Goal: Communication & Community: Ask a question

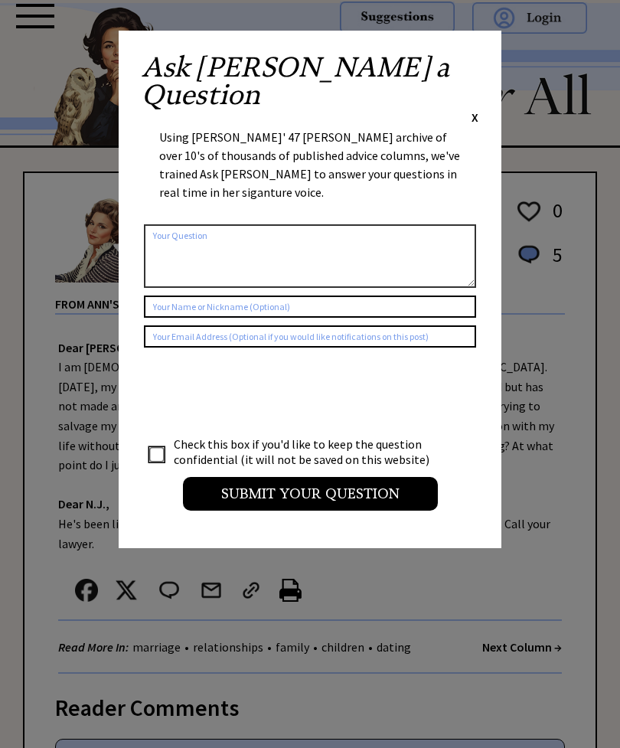
click at [476, 109] on span "X" at bounding box center [474, 116] width 7 height 15
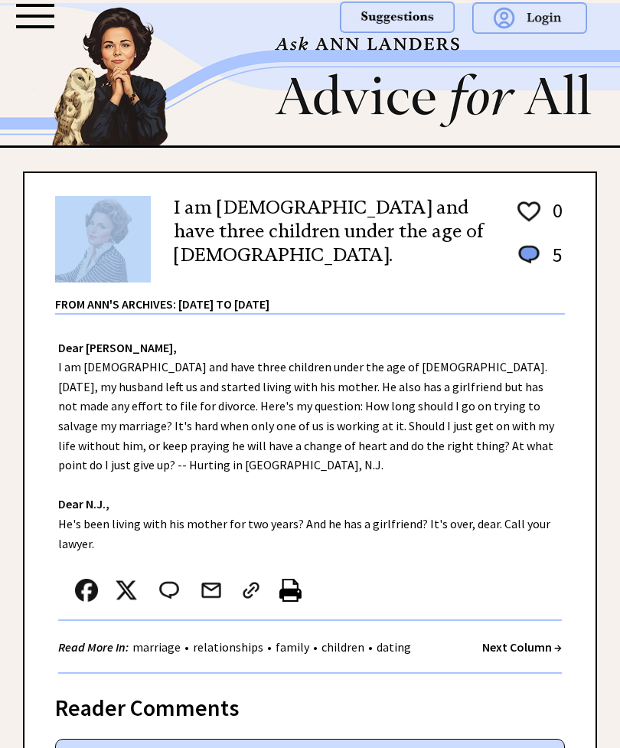
click at [553, 381] on div "Dear [PERSON_NAME], I am [DEMOGRAPHIC_DATA] and have three children under the a…" at bounding box center [309, 495] width 571 height 360
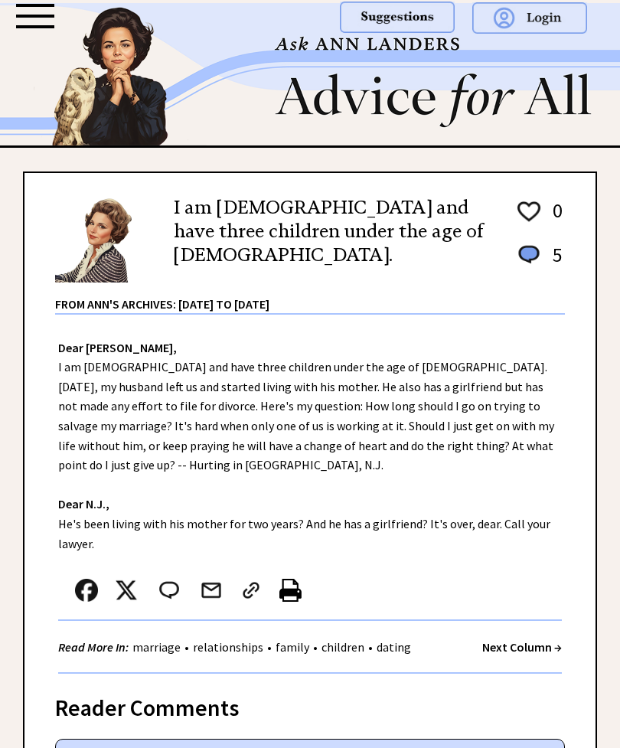
click at [486, 418] on div "Dear [PERSON_NAME], I am [DEMOGRAPHIC_DATA] and have three children under the a…" at bounding box center [309, 495] width 571 height 360
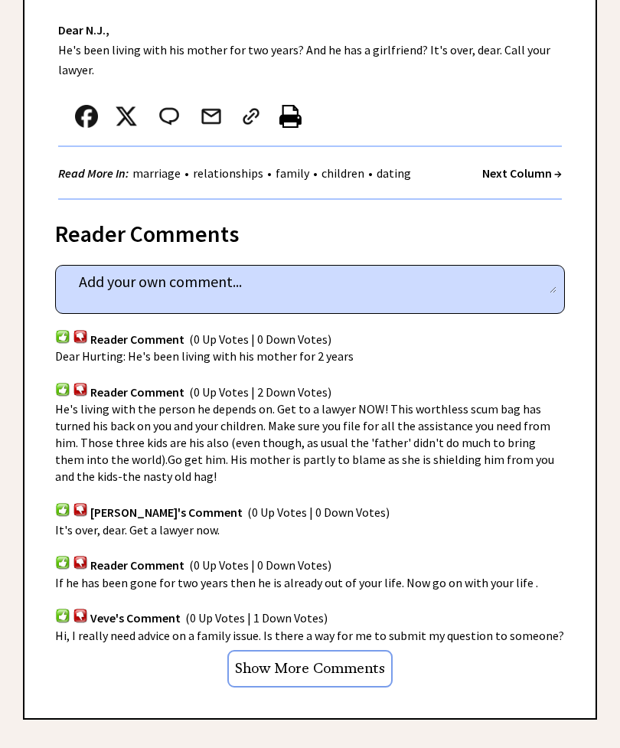
scroll to position [528, 0]
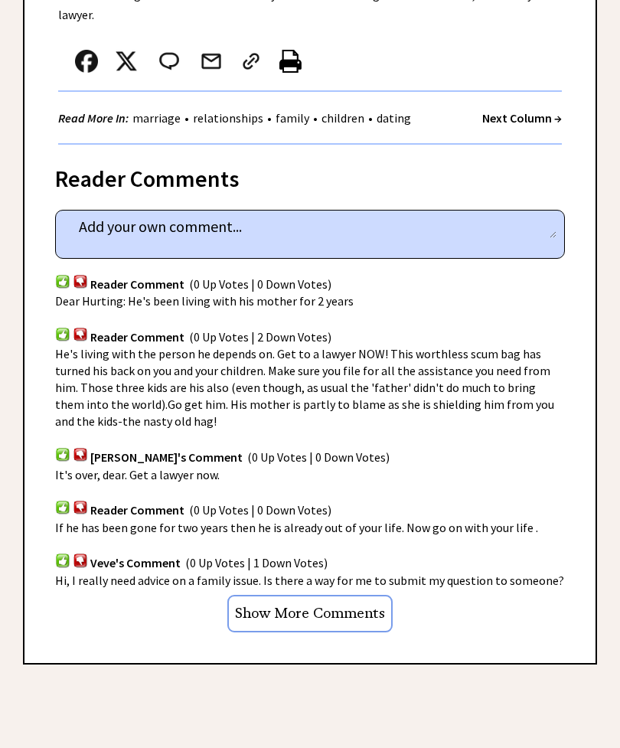
click at [527, 438] on div "[PERSON_NAME]'s Comment (0 Up Votes | 0 Down Votes)" at bounding box center [310, 448] width 510 height 36
click at [484, 476] on div "It's over, dear. Get a lawyer now." at bounding box center [310, 475] width 510 height 17
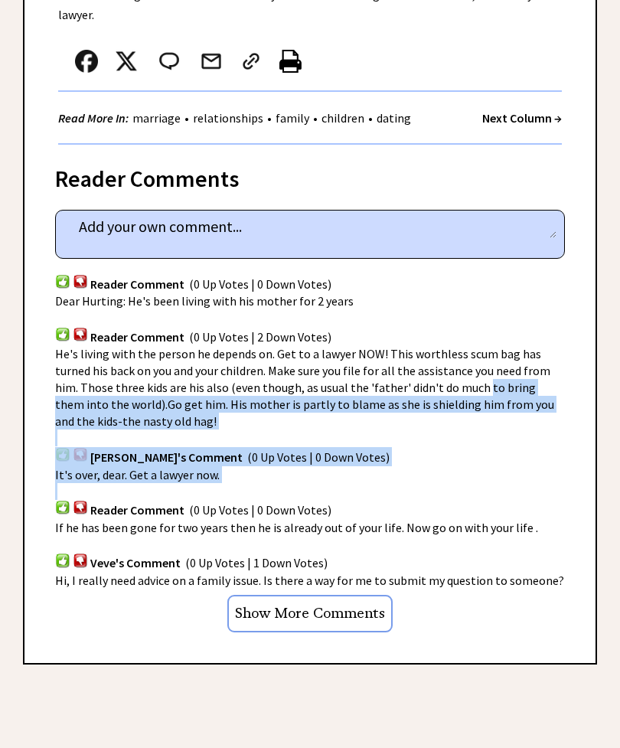
click at [554, 273] on div "Reader Comment (0 Up Votes | 0 Down Votes)" at bounding box center [310, 228] width 510 height 131
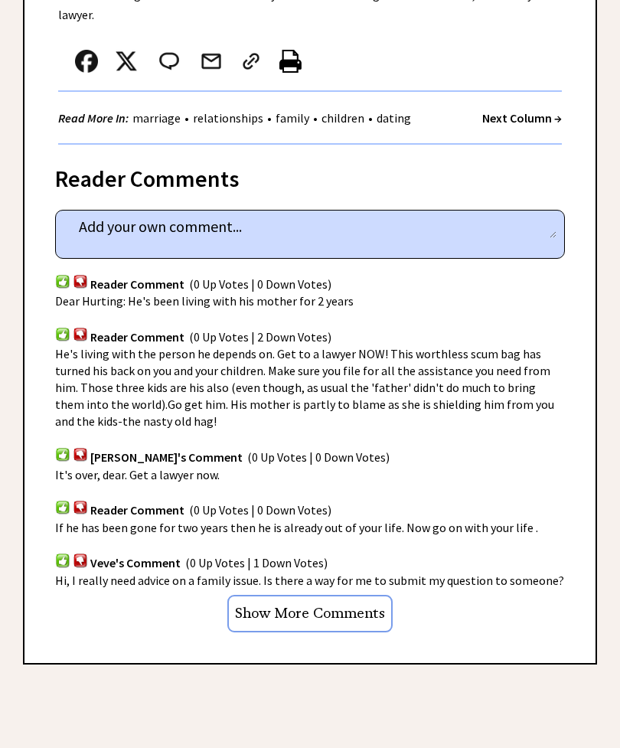
click at [562, 282] on div "Reader Comment (0 Up Votes | 0 Down Votes)" at bounding box center [310, 228] width 510 height 131
click at [531, 279] on div "Reader Comment (0 Up Votes | 0 Down Votes)" at bounding box center [310, 228] width 510 height 131
click at [364, 596] on input "Show More Comments" at bounding box center [309, 614] width 165 height 38
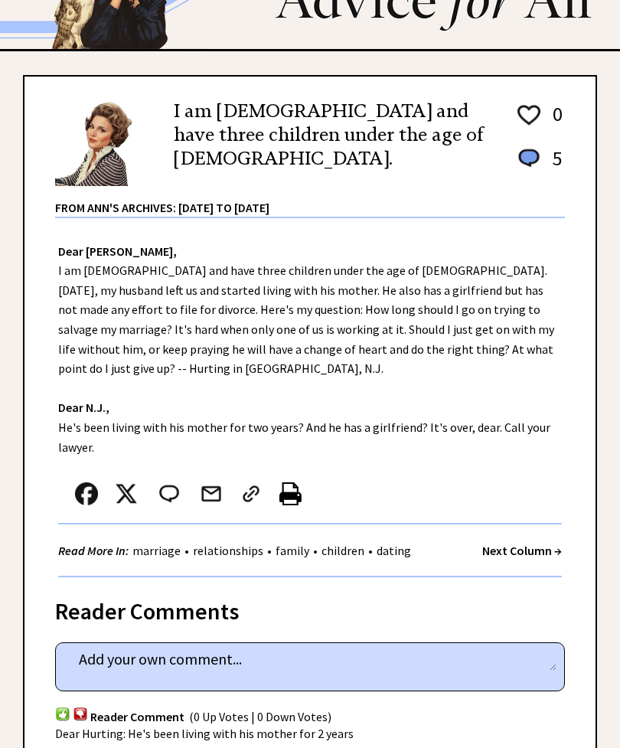
scroll to position [0, 0]
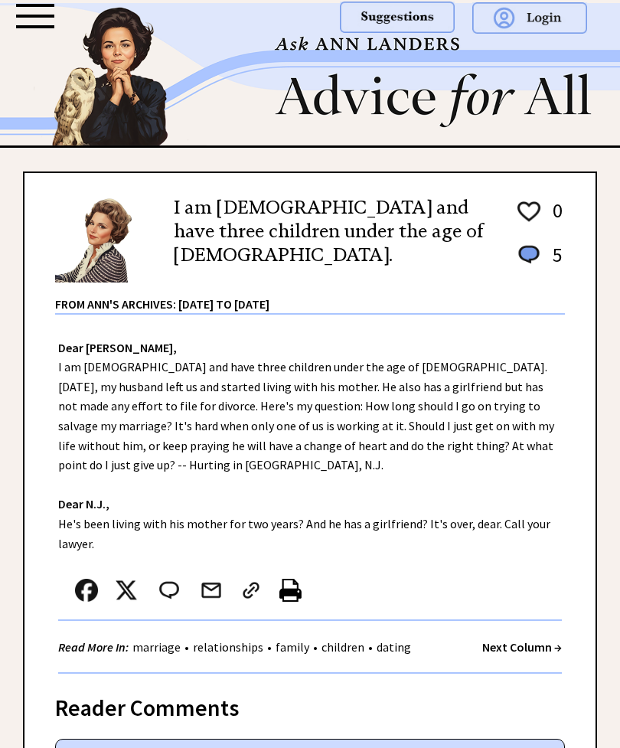
click at [41, 11] on div at bounding box center [35, 16] width 38 height 24
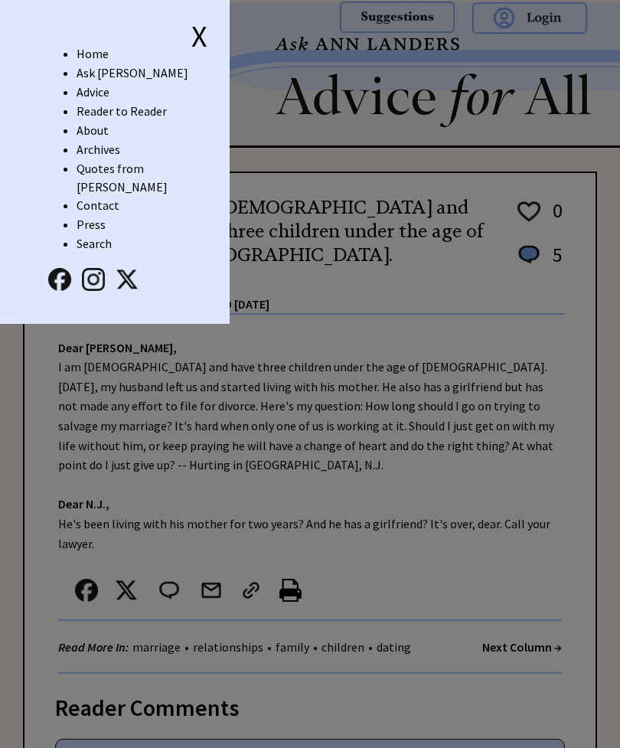
click at [112, 73] on link "Ask [PERSON_NAME]" at bounding box center [133, 72] width 112 height 15
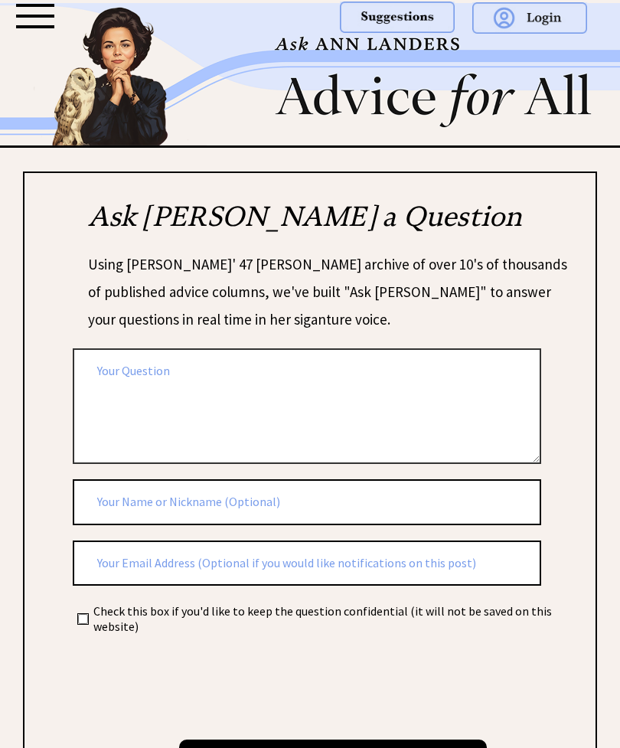
click at [210, 383] on textarea at bounding box center [307, 406] width 468 height 116
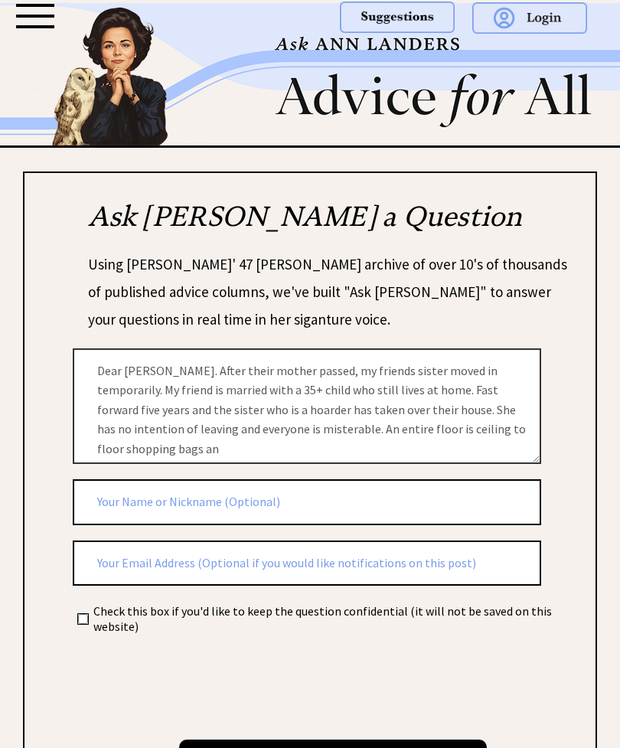
scroll to position [5, 0]
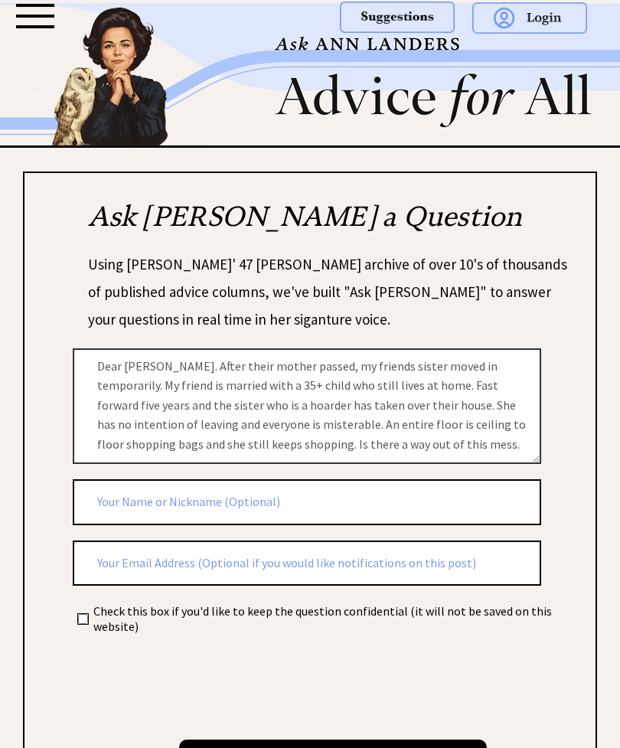
type textarea "Dear Ann. After their mother passed, my friends sister moved in temporarily. My…"
click at [562, 333] on div "Using Ann Landers' 47 vear archive of over 10's of thousands of published advic…" at bounding box center [333, 299] width 490 height 98
click at [317, 490] on input "text" at bounding box center [307, 502] width 468 height 46
type input "Dot"
click at [558, 331] on div "Using Ann Landers' 47 vear archive of over 10's of thousands of published advic…" at bounding box center [333, 299] width 490 height 98
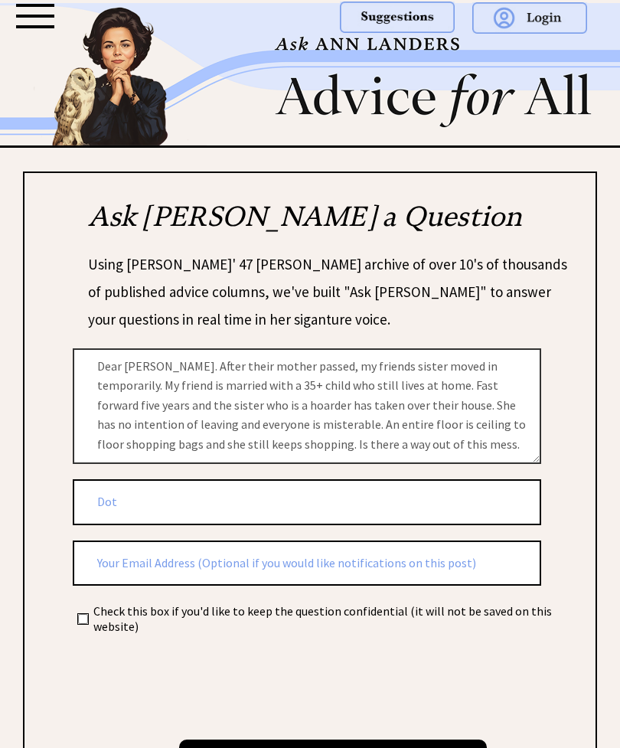
click at [367, 739] on input "Submit your Question" at bounding box center [333, 759] width 308 height 41
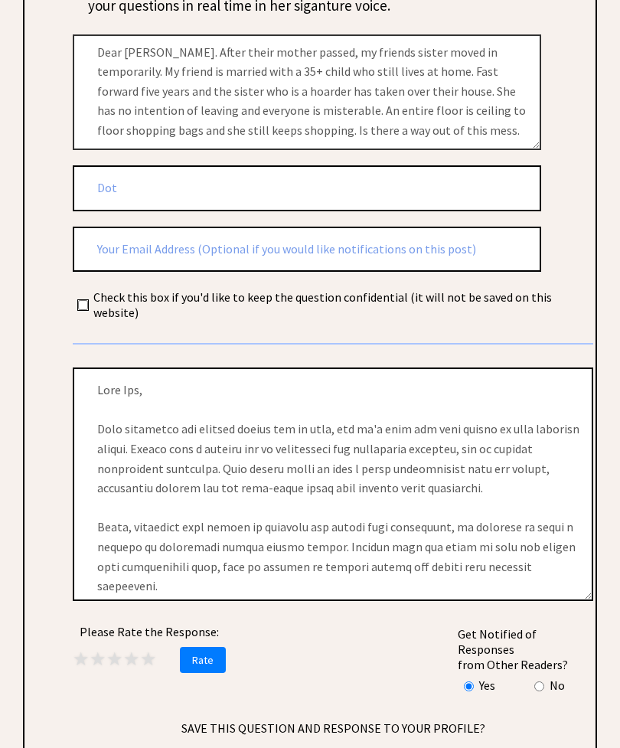
scroll to position [0, 0]
click at [295, 562] on textarea at bounding box center [333, 484] width 520 height 233
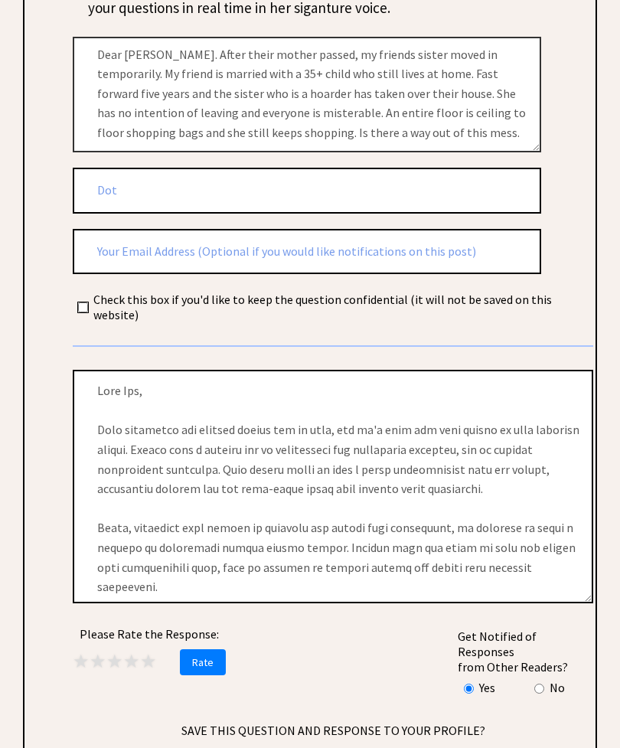
type textarea "Dear Dot, This situation has clearly gotten out of hand, and it's time for your…"
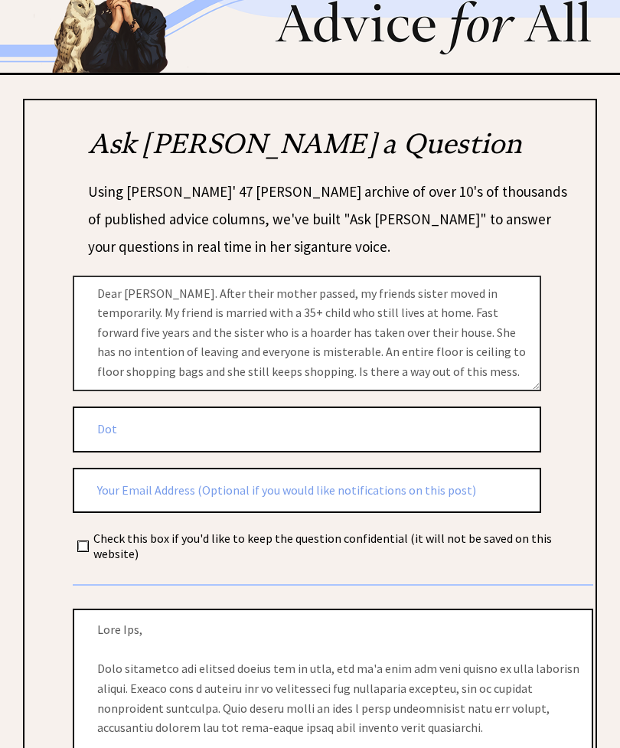
scroll to position [0, 0]
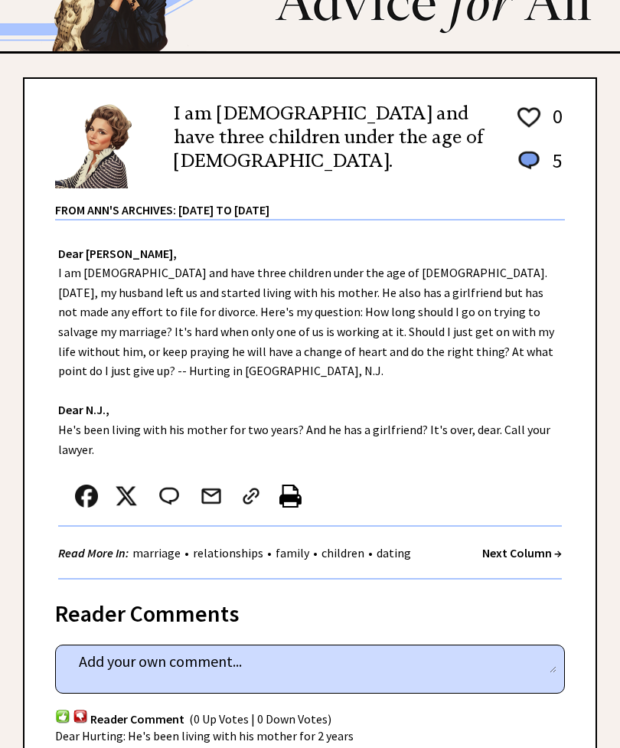
scroll to position [94, 0]
